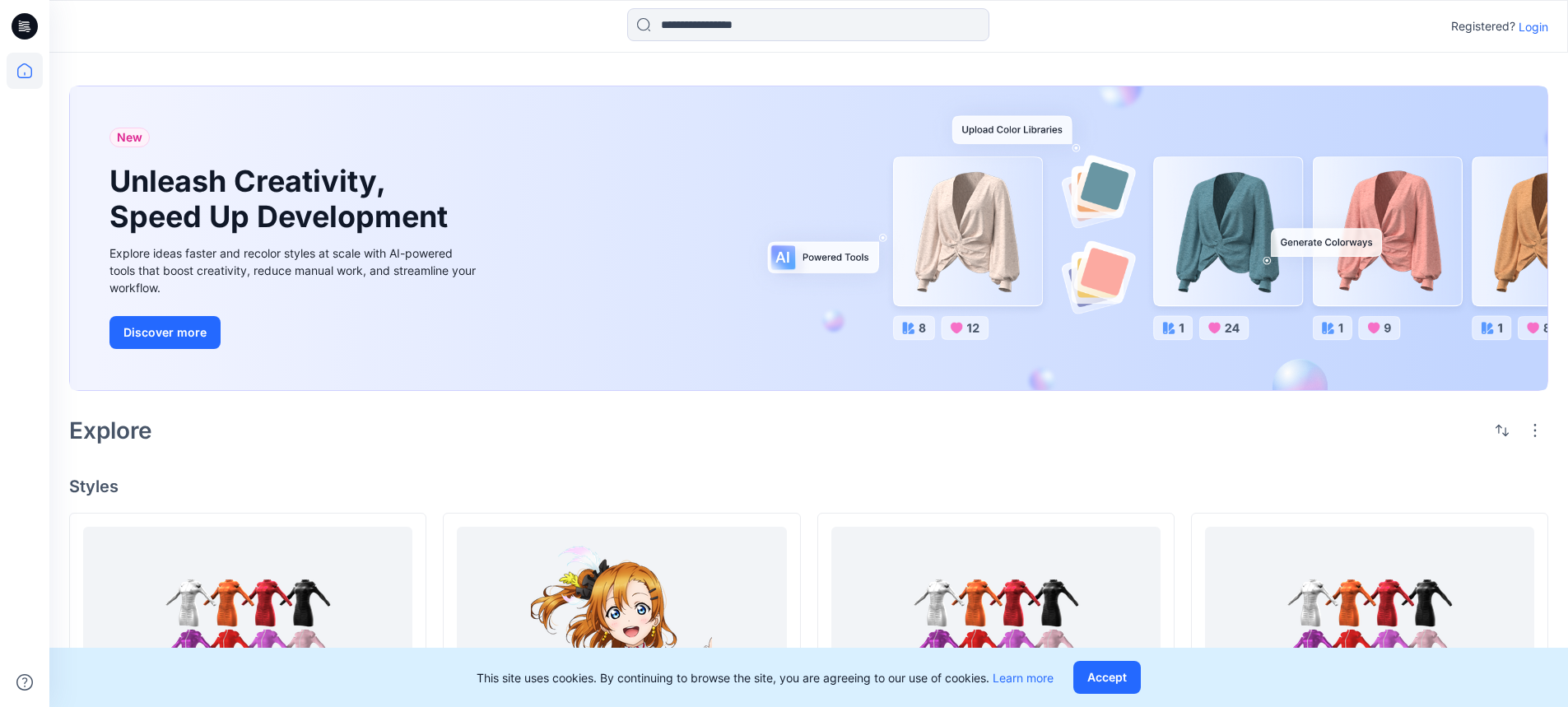
click at [1521, 27] on p "Login" at bounding box center [1533, 26] width 30 height 17
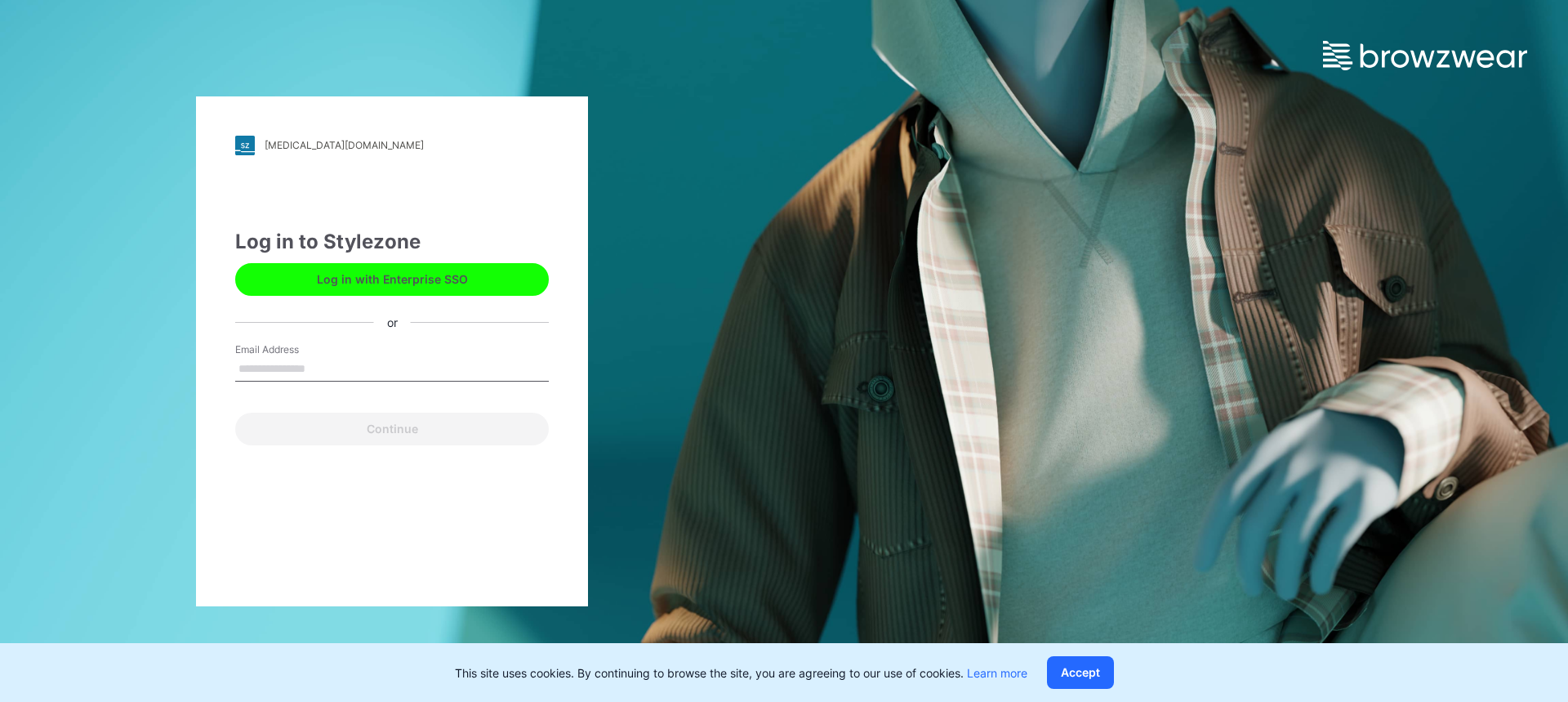
click at [409, 380] on input "Email Address" at bounding box center [392, 369] width 313 height 25
type input "*"
type input "**********"
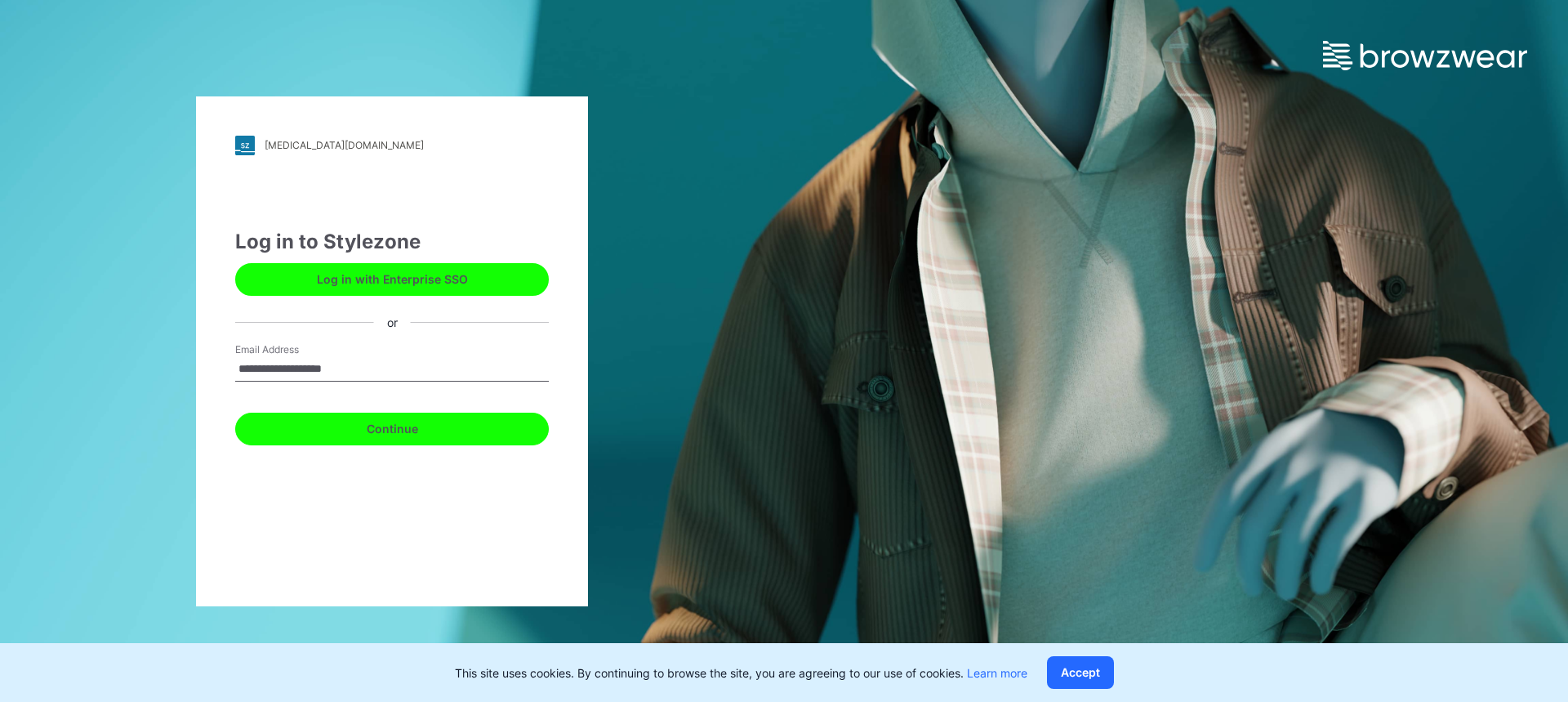
click at [362, 434] on button "Continue" at bounding box center [392, 428] width 313 height 33
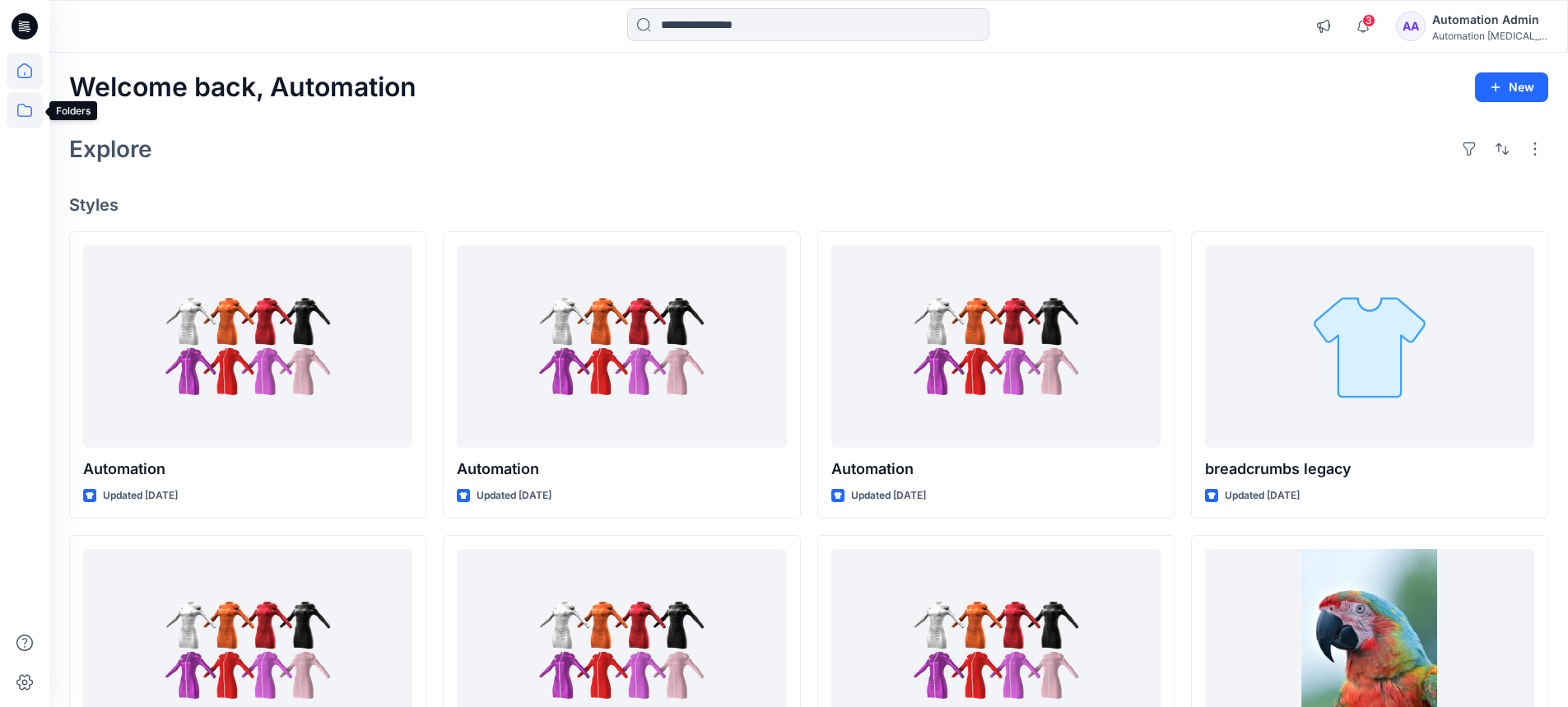
click at [28, 111] on icon at bounding box center [25, 111] width 36 height 36
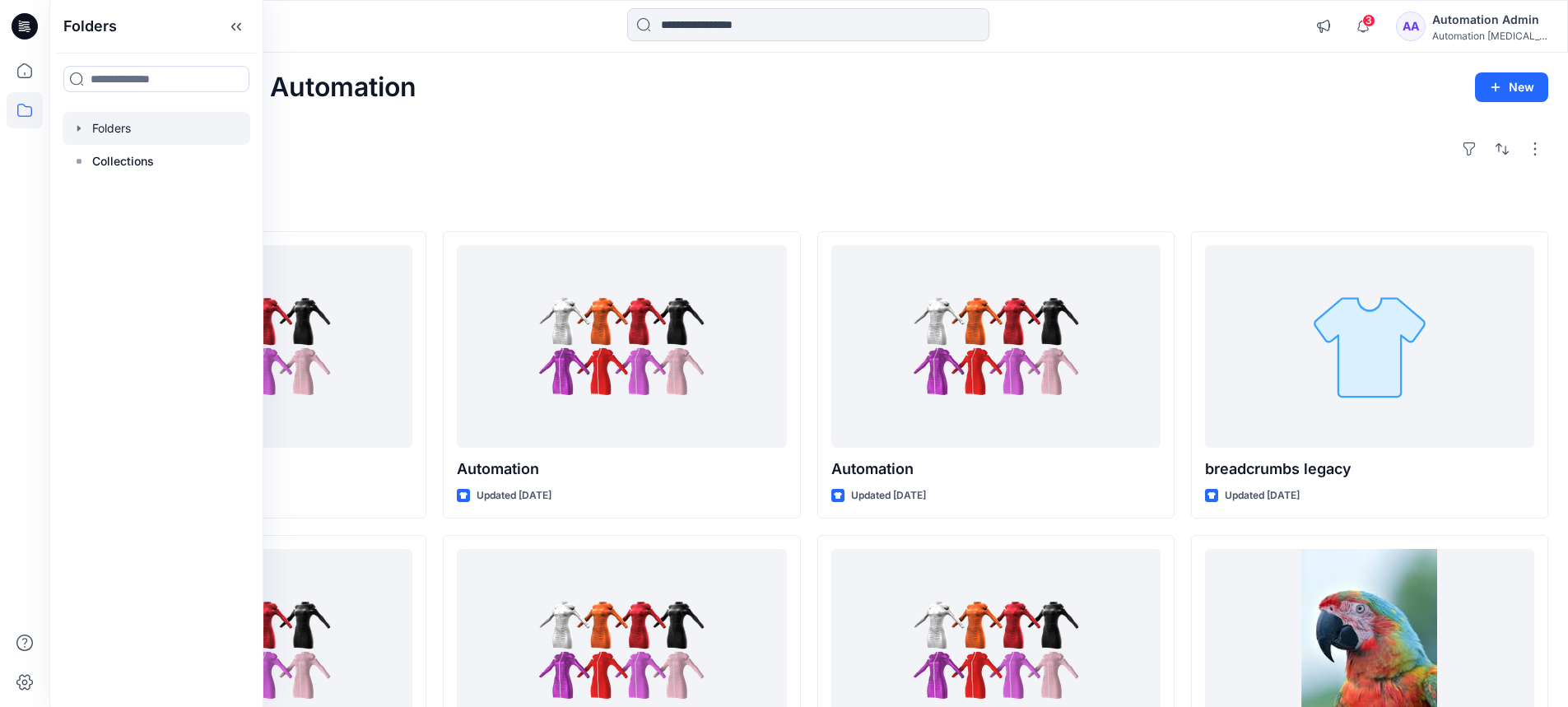
click at [91, 130] on div at bounding box center [156, 127] width 187 height 33
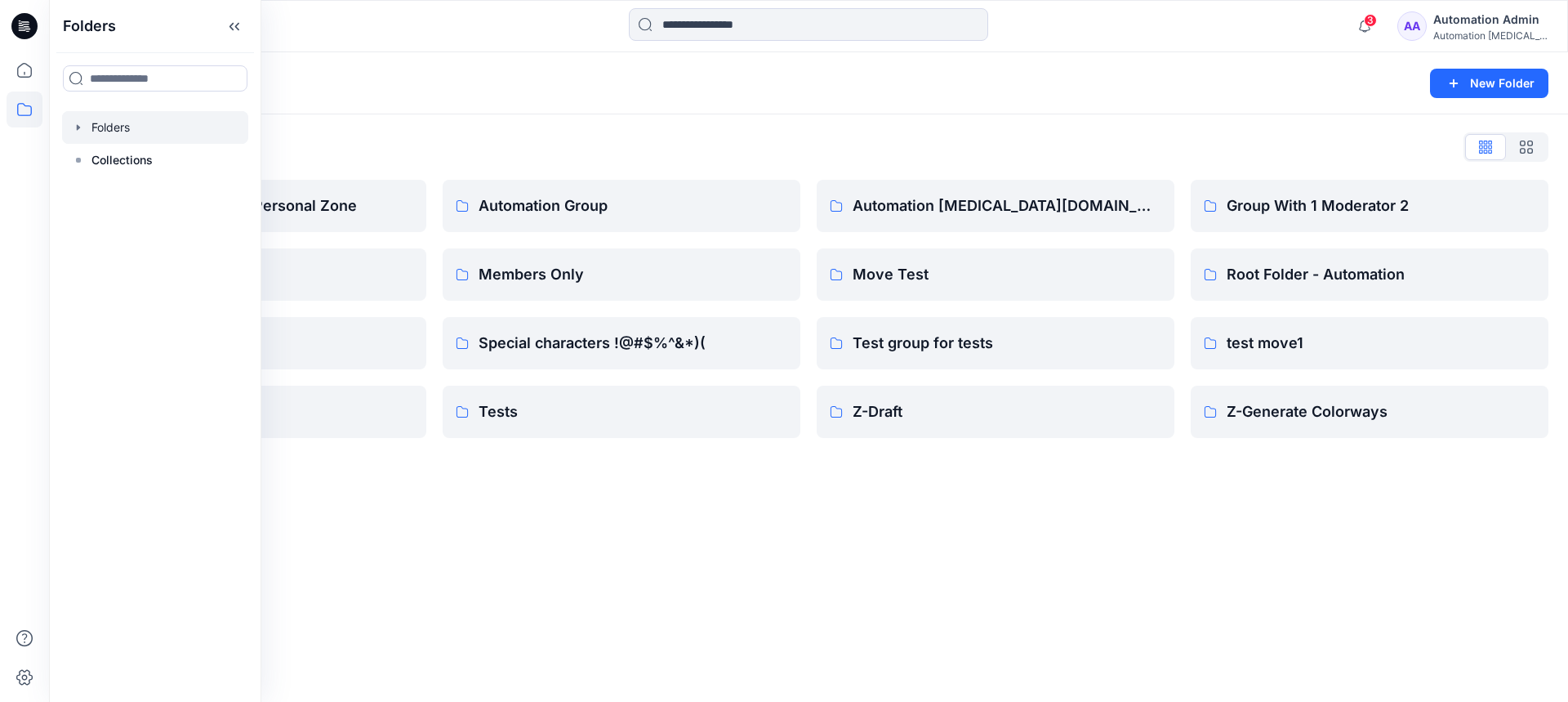
click at [743, 524] on div "Folders New Folder Folders List Automation Admin's Personal Zone member folder …" at bounding box center [809, 377] width 1519 height 650
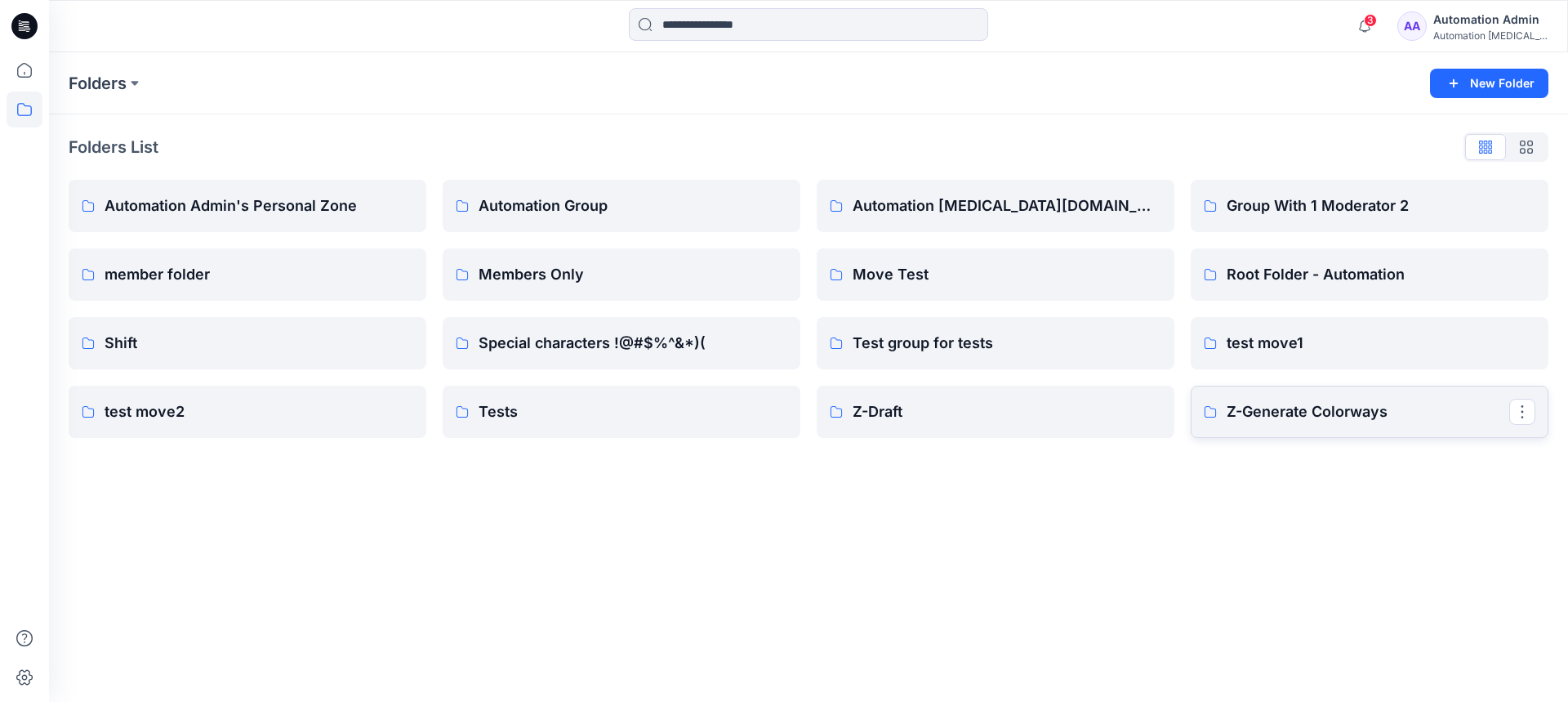
click at [1262, 419] on p "Z-Generate Colorways" at bounding box center [1368, 411] width 283 height 23
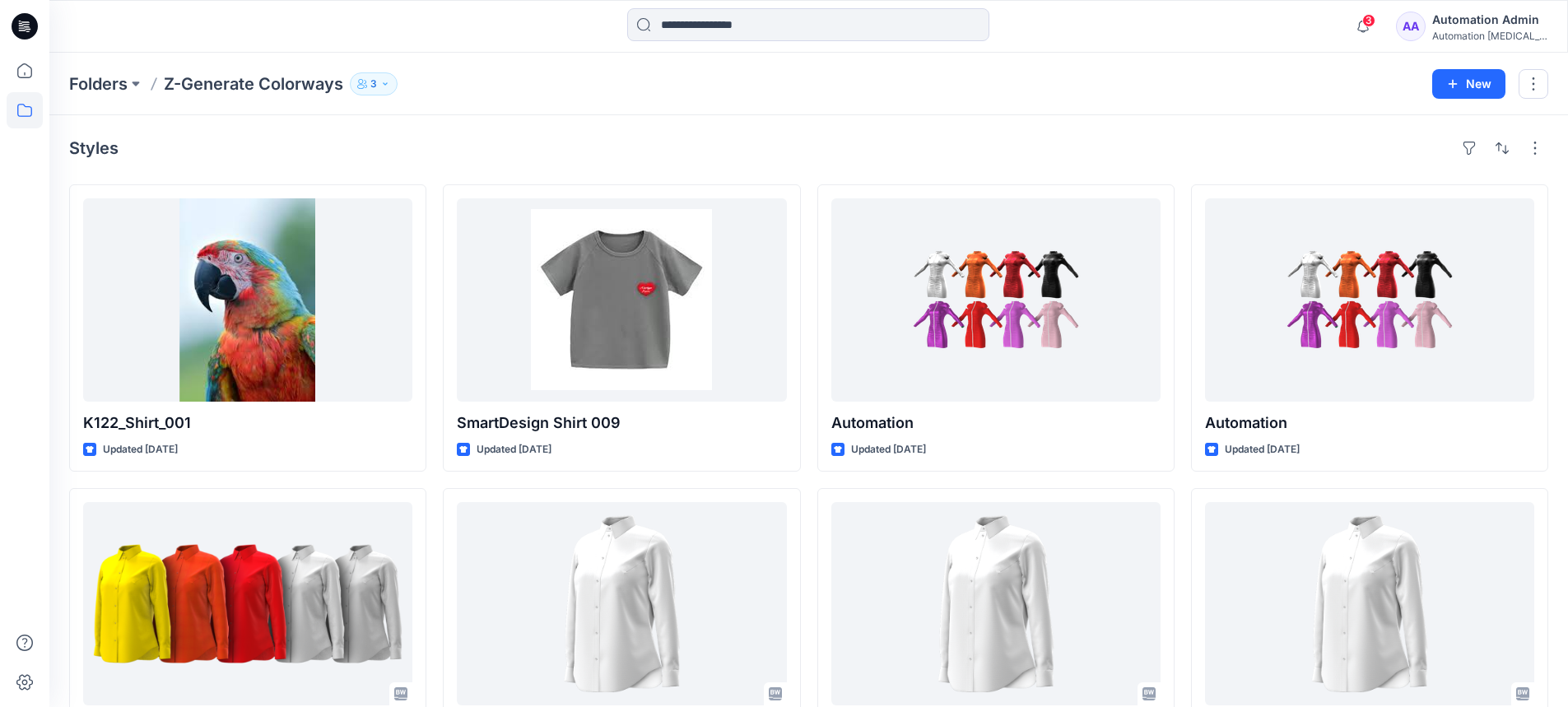
click at [1474, 21] on div "Automation Admin" at bounding box center [1489, 20] width 116 height 20
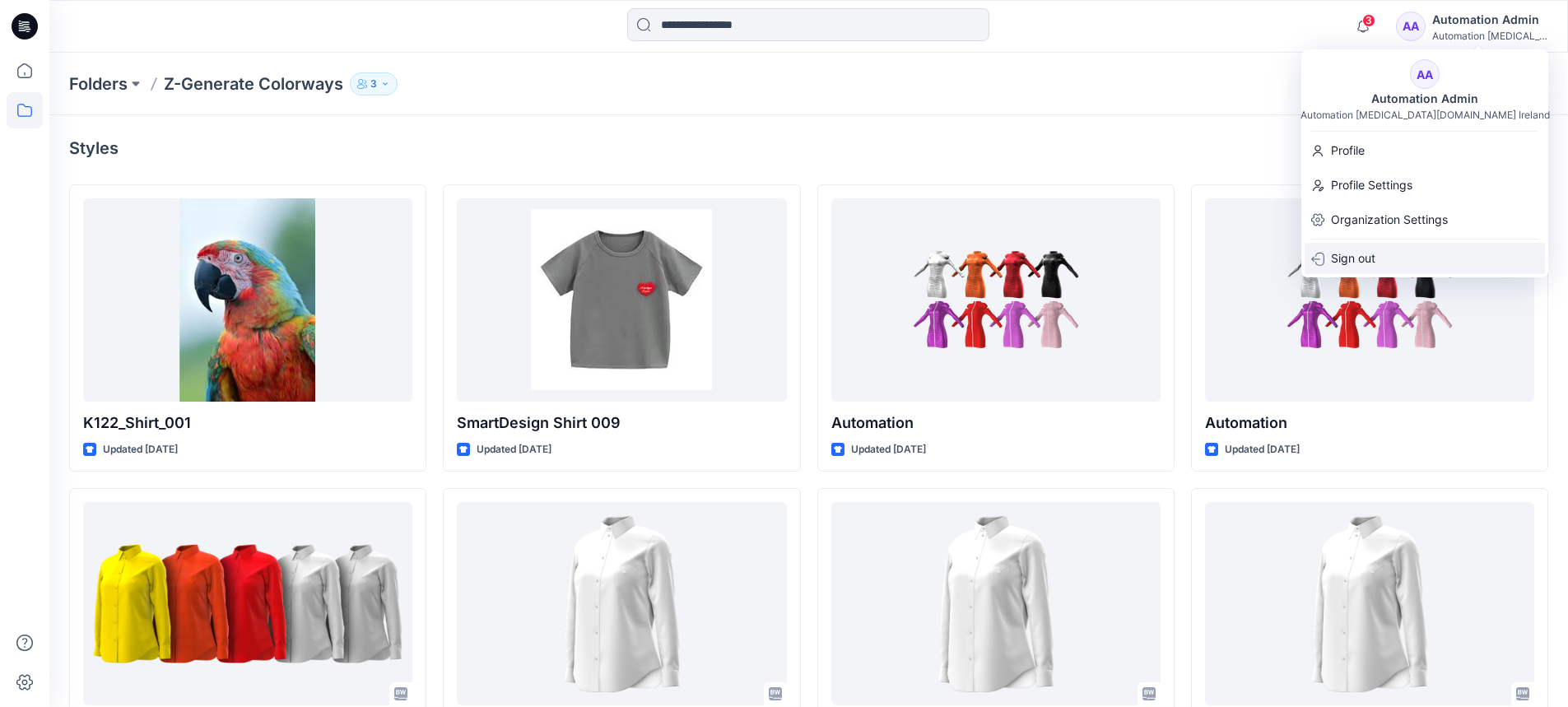
click at [1388, 243] on div "Sign out" at bounding box center [1424, 258] width 240 height 31
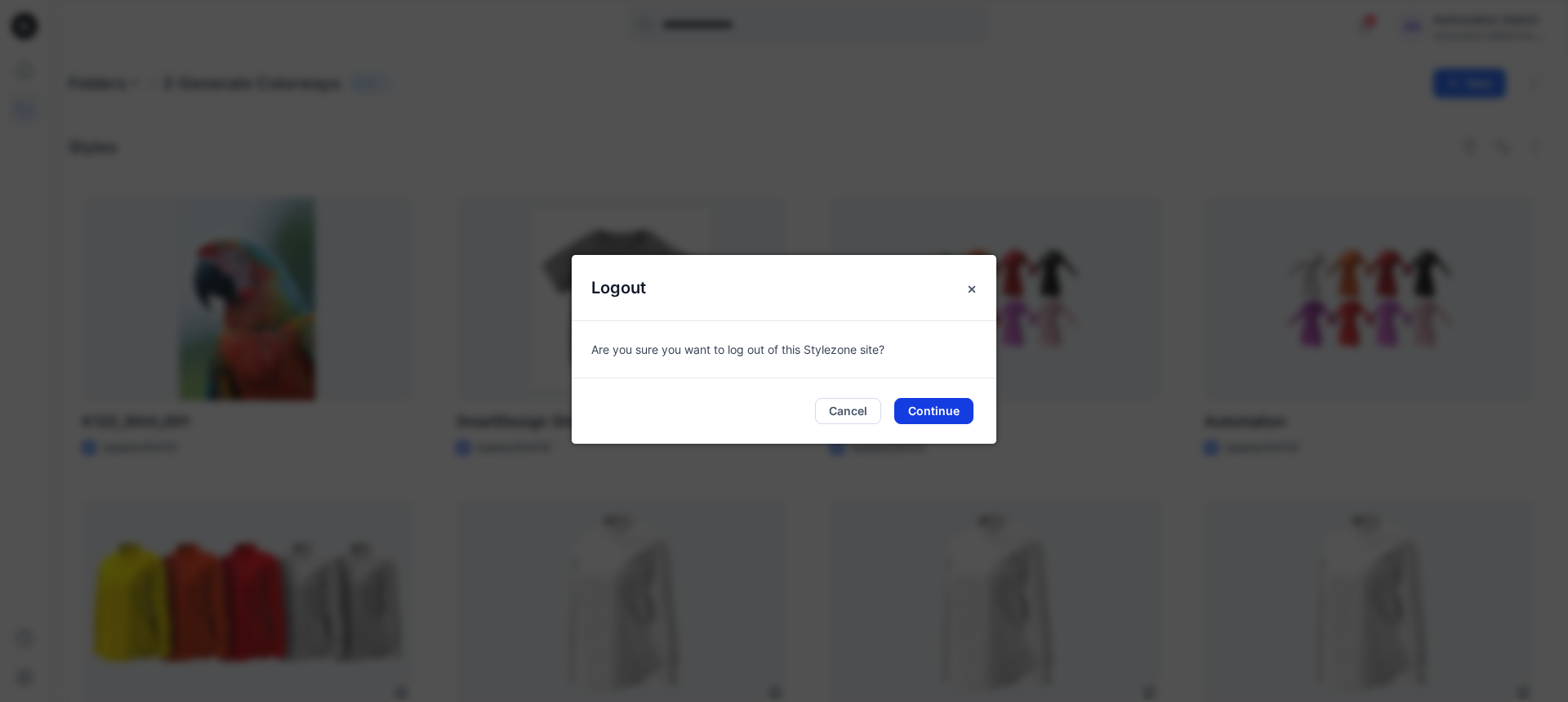
click at [960, 409] on button "Continue" at bounding box center [934, 410] width 79 height 26
